Goal: Information Seeking & Learning: Learn about a topic

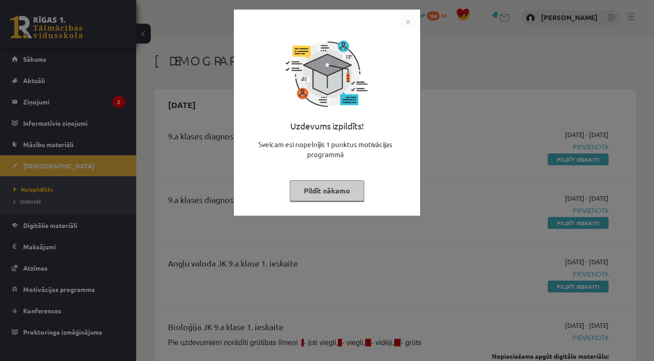
click at [311, 201] on div "Uzdevums izpildīts! Sveicam esi nopelnījis 1 punktus motivācijas programmā Pild…" at bounding box center [326, 120] width 175 height 182
click at [311, 195] on button "Pildīt nākamo" at bounding box center [327, 190] width 75 height 21
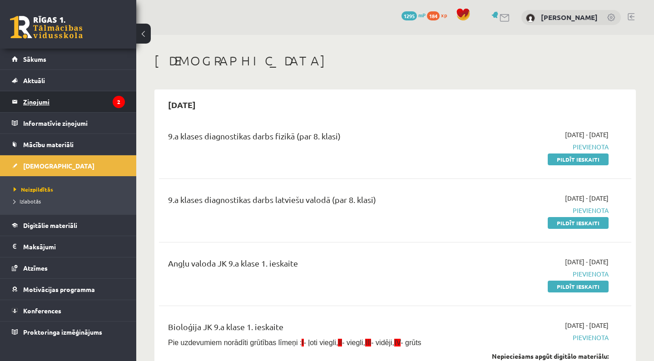
click at [91, 108] on legend "Ziņojumi 2" at bounding box center [74, 101] width 102 height 21
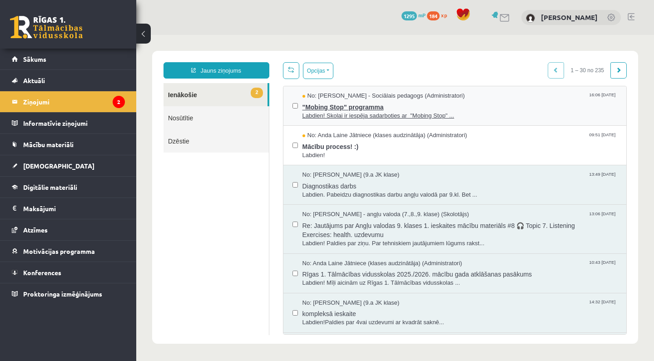
click at [351, 113] on span "Labdien! Skolai ir iespēja sadarboties ar "Mobing Stop" ..." at bounding box center [460, 116] width 315 height 9
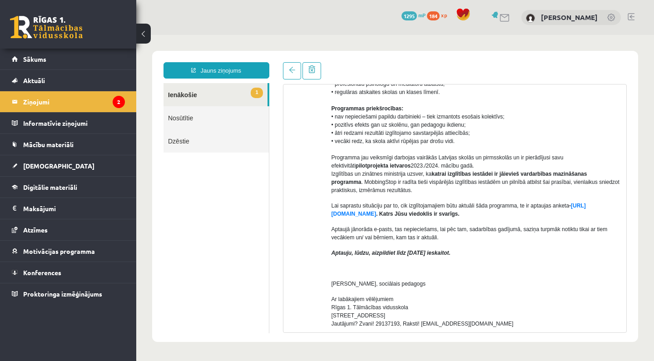
scroll to position [164, 0]
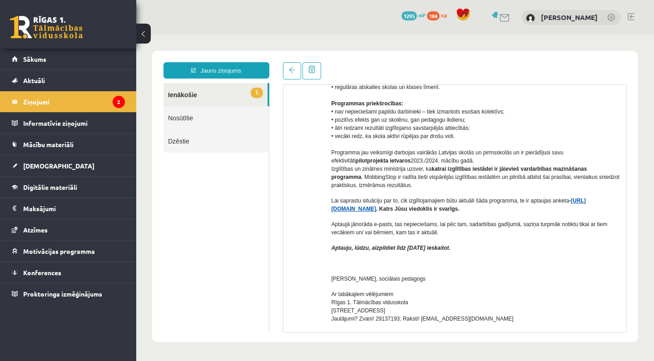
click at [425, 207] on link "[URL][DOMAIN_NAME]" at bounding box center [459, 205] width 254 height 15
click at [96, 102] on legend "Ziņojumi 2" at bounding box center [74, 101] width 102 height 21
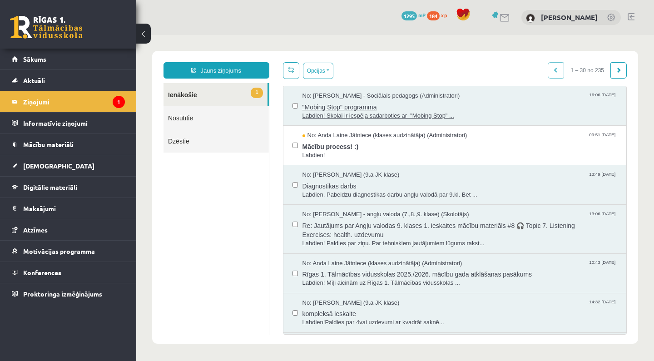
click at [339, 112] on span "Labdien! Skolai ir iespēja sadarboties ar "Mobing Stop" ..." at bounding box center [460, 116] width 315 height 9
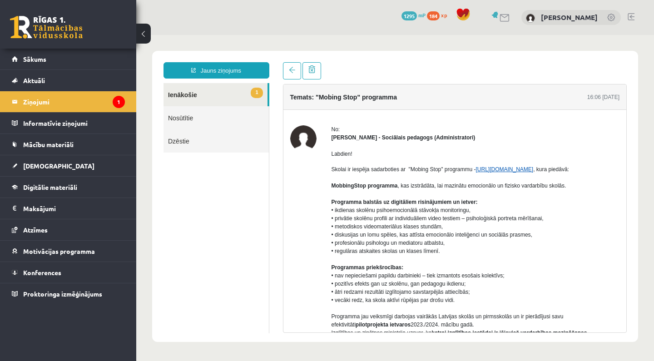
click at [519, 171] on link "[URL][DOMAIN_NAME]" at bounding box center [505, 169] width 58 height 6
click at [236, 87] on link "1 Ienākošie" at bounding box center [216, 94] width 104 height 23
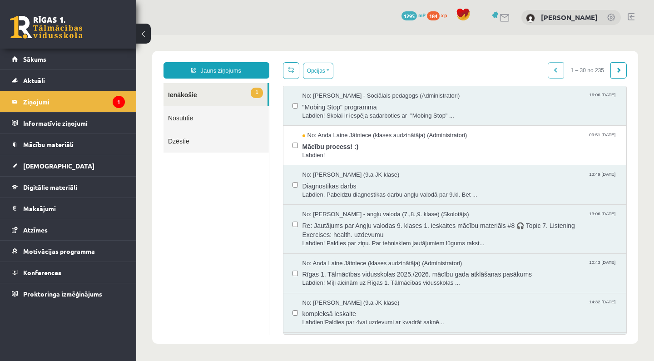
click at [236, 89] on link "1 Ienākošie" at bounding box center [216, 94] width 104 height 23
click at [325, 154] on span "Labdien!" at bounding box center [460, 155] width 315 height 9
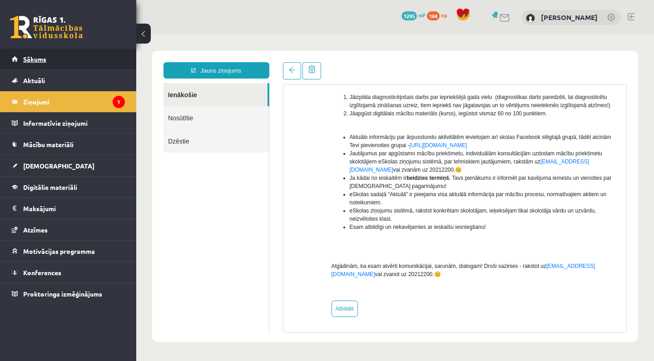
click at [106, 65] on link "Sākums" at bounding box center [68, 59] width 113 height 21
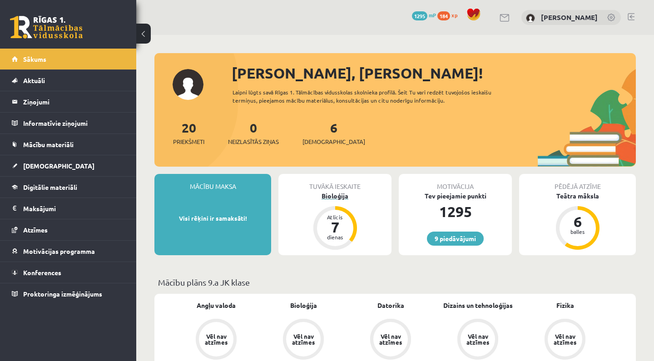
click at [350, 194] on div "Bioloģija" at bounding box center [334, 196] width 113 height 10
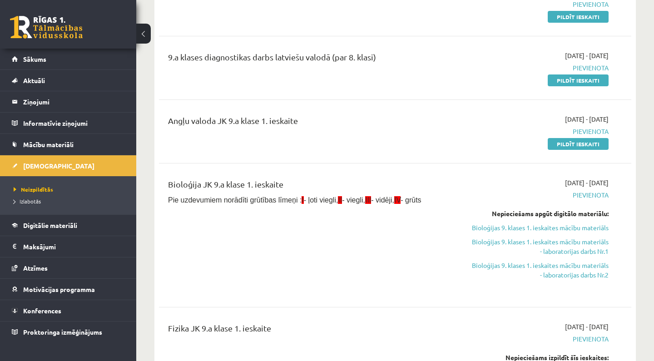
scroll to position [143, 0]
click at [547, 226] on link "Bioloģijas 9. klases 1. ieskaites mācību materiāls" at bounding box center [540, 228] width 138 height 10
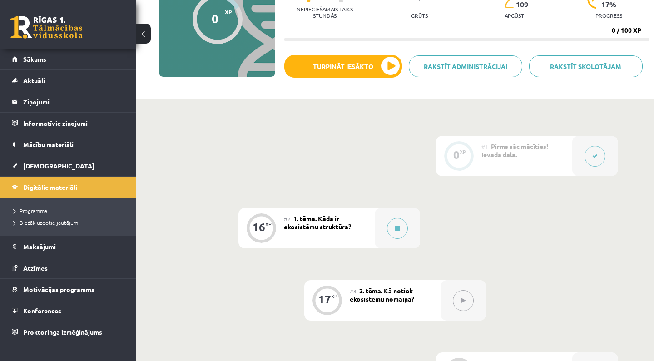
scroll to position [115, 0]
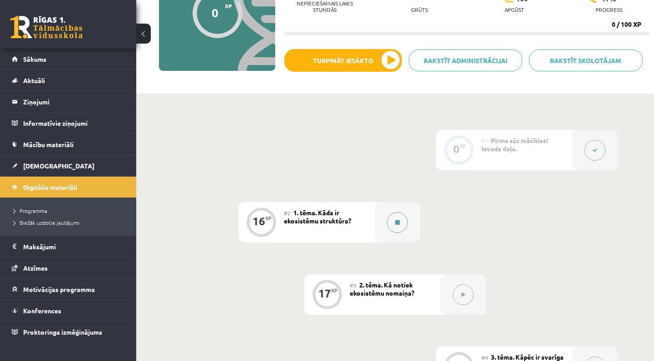
click at [405, 210] on div at bounding box center [397, 222] width 45 height 40
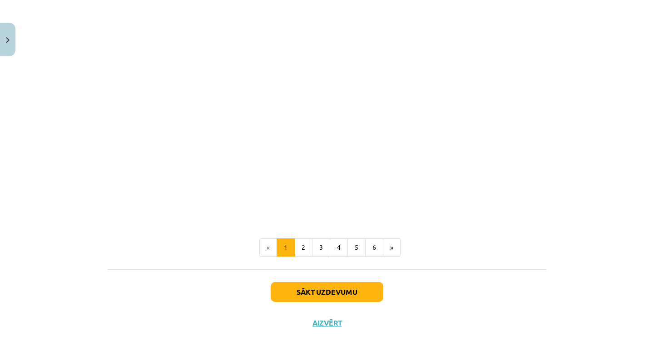
scroll to position [883, 0]
